Goal: Book appointment/travel/reservation

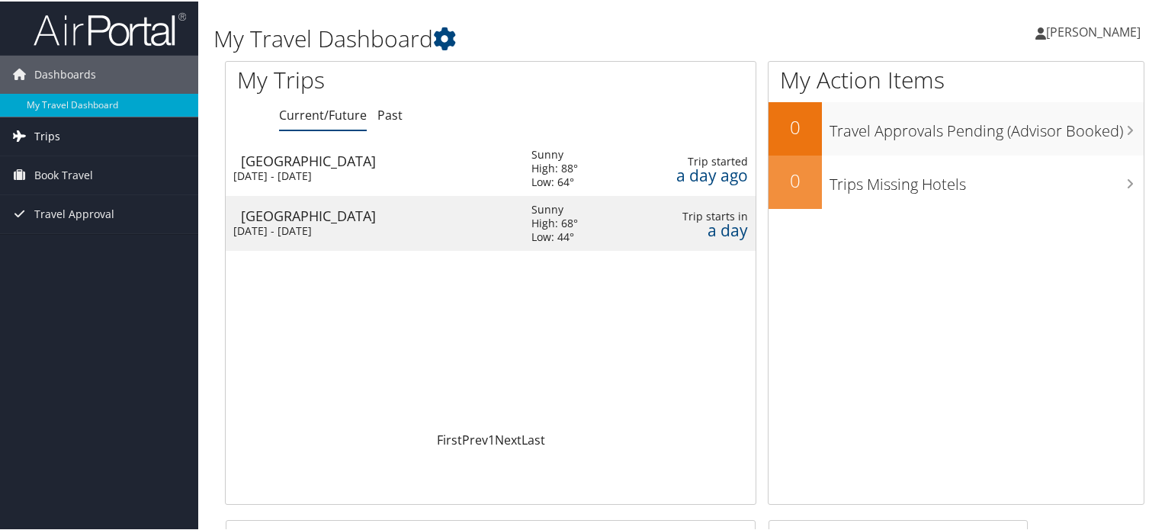
click at [81, 130] on link "Trips" at bounding box center [99, 135] width 198 height 38
click at [79, 240] on span "Book Travel" at bounding box center [63, 242] width 59 height 38
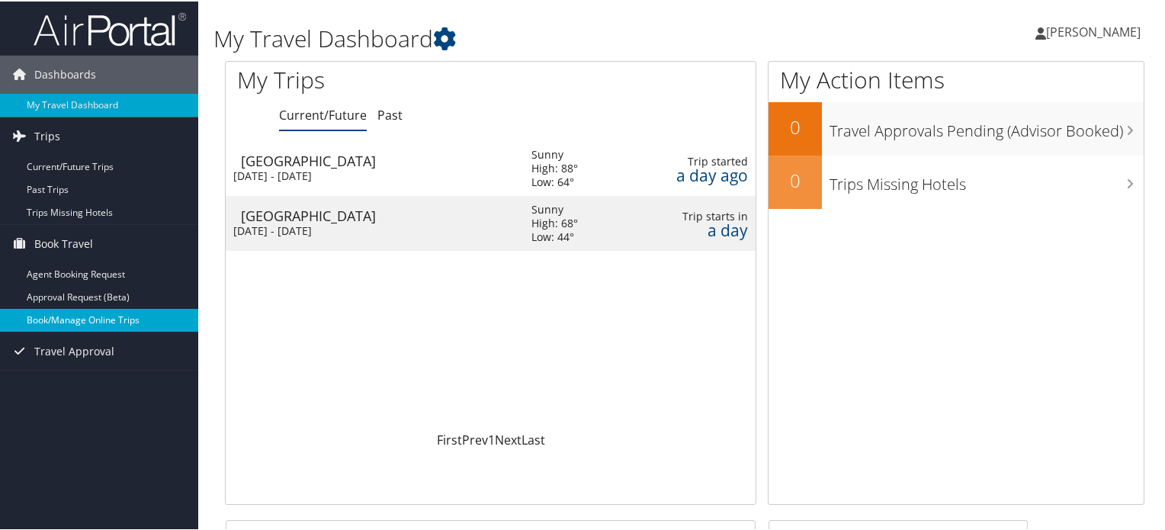
click at [82, 315] on link "Book/Manage Online Trips" at bounding box center [99, 318] width 198 height 23
